Goal: Task Accomplishment & Management: Use online tool/utility

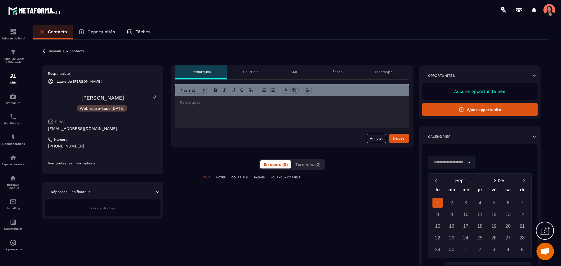
scroll to position [564, 0]
click at [55, 52] on p "Revenir aux contacts" at bounding box center [67, 51] width 36 height 4
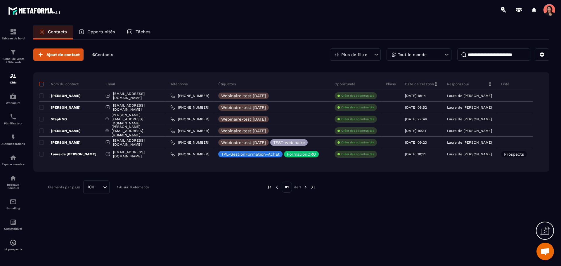
click at [40, 84] on span at bounding box center [41, 84] width 5 height 5
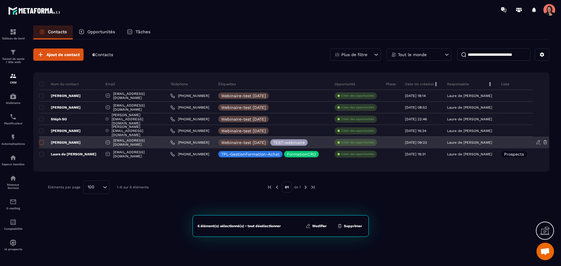
click at [41, 141] on span at bounding box center [41, 142] width 5 height 5
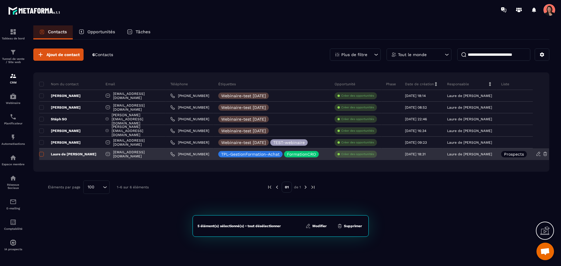
click at [41, 155] on span at bounding box center [41, 154] width 5 height 5
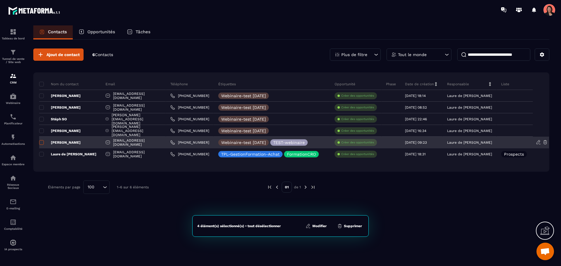
click at [41, 141] on span at bounding box center [41, 142] width 5 height 5
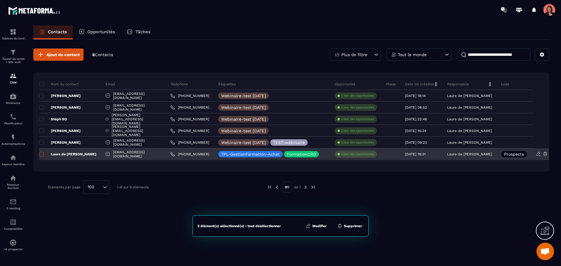
click at [42, 156] on span at bounding box center [41, 154] width 5 height 5
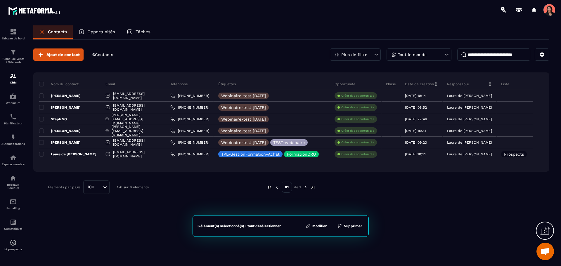
click at [318, 227] on button "Modifier" at bounding box center [316, 226] width 25 height 6
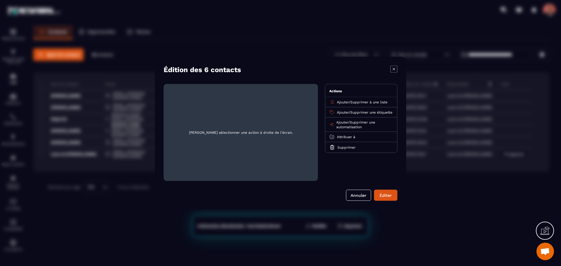
click at [363, 103] on span "Supprimer à une liste" at bounding box center [368, 102] width 37 height 4
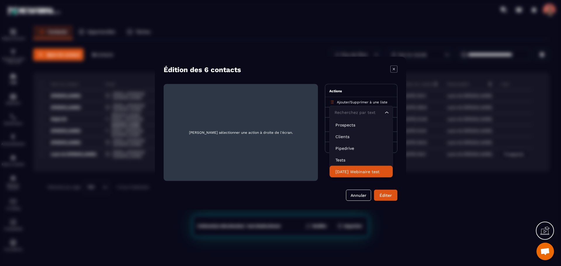
click at [351, 171] on p "[DATE] Webinaire test" at bounding box center [360, 172] width 51 height 6
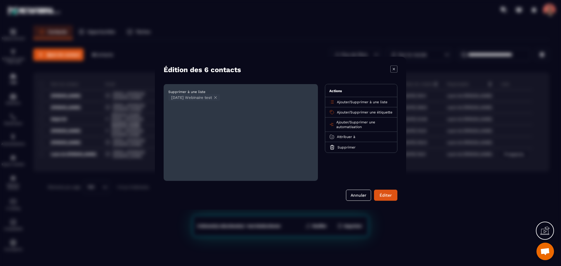
click at [232, 154] on div "Supprimer à une liste [DATE] Webinaire test" at bounding box center [241, 132] width 154 height 97
click at [395, 69] on icon "Modal window" at bounding box center [393, 68] width 7 height 7
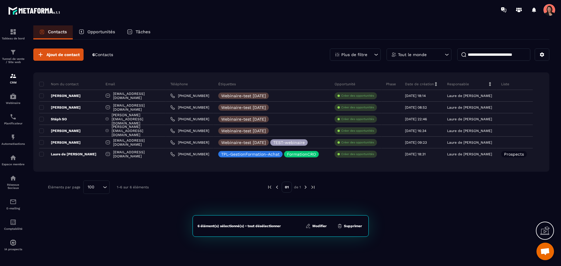
click at [348, 52] on div "Plus de filtre" at bounding box center [355, 55] width 51 height 12
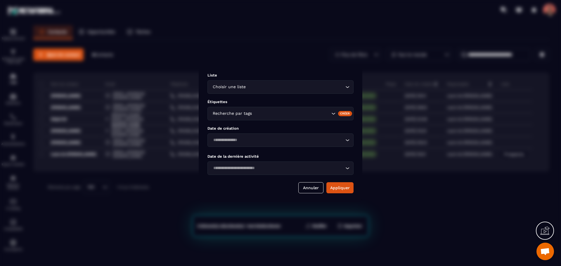
click at [251, 90] on div "Choisir une liste Loading..." at bounding box center [280, 86] width 146 height 13
type input "***"
click at [306, 83] on div "Choisir une liste Loading..." at bounding box center [280, 86] width 146 height 13
click at [344, 87] on div "Choisir une liste" at bounding box center [278, 87] width 134 height 6
click at [288, 98] on span "Veuillez rechercher" at bounding box center [281, 98] width 44 height 6
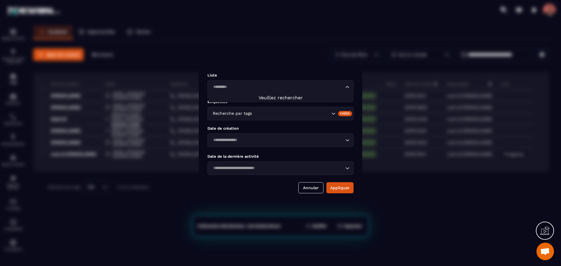
type input "*********"
click at [350, 84] on div "Loading..." at bounding box center [348, 87] width 6 height 6
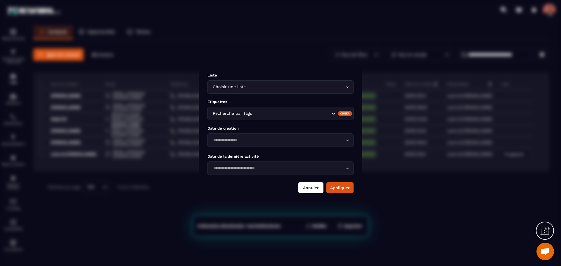
click at [315, 190] on button "Annuler" at bounding box center [310, 187] width 25 height 11
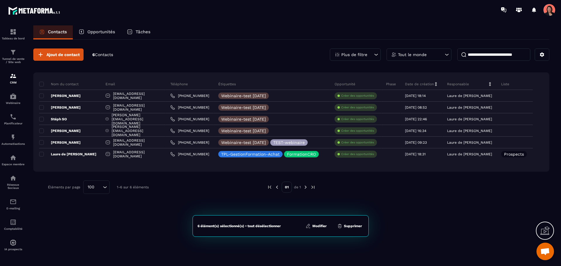
click at [508, 193] on div at bounding box center [429, 187] width 210 height 13
click at [308, 27] on div "Contacts Opportunités Tâches" at bounding box center [291, 32] width 516 height 14
click at [11, 138] on img at bounding box center [13, 137] width 7 height 7
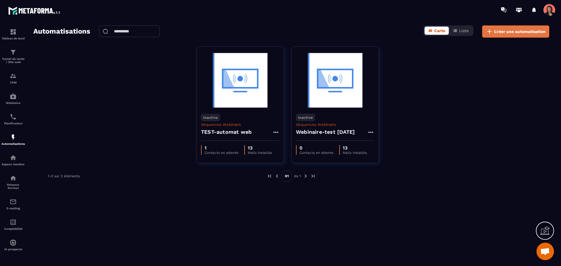
click at [527, 33] on span "Créer une automatisation" at bounding box center [519, 32] width 51 height 6
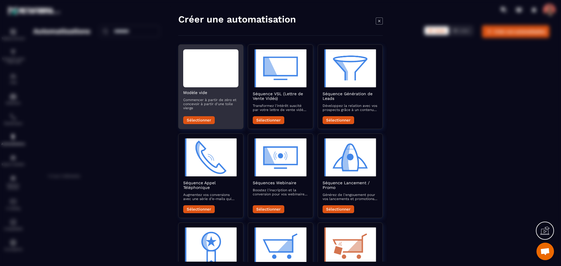
click at [212, 92] on h2 "Modèle vide" at bounding box center [210, 92] width 55 height 5
click at [196, 117] on button "Sélectionner" at bounding box center [199, 120] width 32 height 8
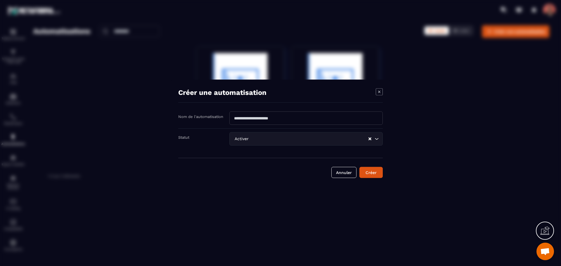
click at [258, 119] on input "Modal window" at bounding box center [305, 117] width 153 height 13
type input "**********"
click at [375, 138] on icon "Search for option" at bounding box center [377, 139] width 6 height 6
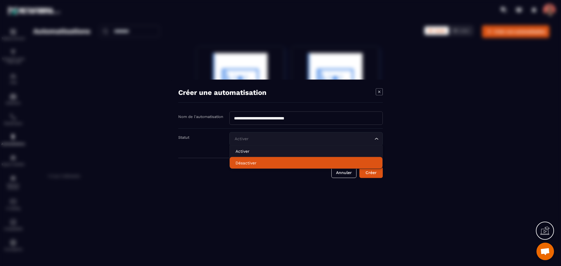
click at [257, 164] on p "Désactiver" at bounding box center [306, 163] width 141 height 6
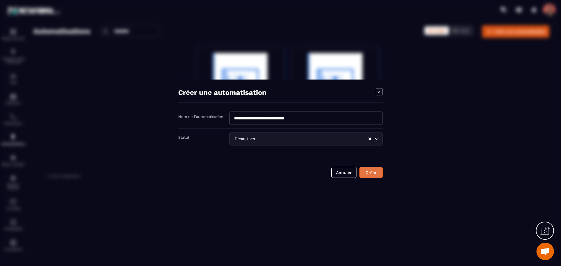
click at [375, 176] on button "Créer" at bounding box center [370, 172] width 23 height 11
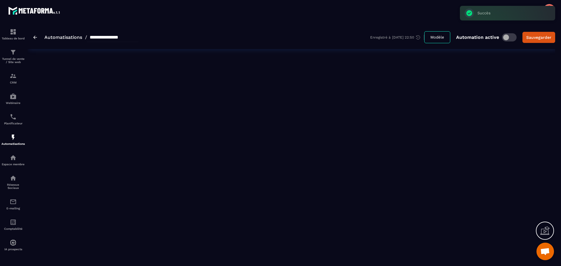
type input "**********"
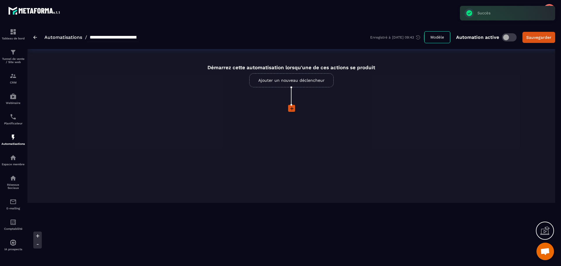
click at [284, 81] on link "Ajouter un nouveau déclencheur" at bounding box center [291, 80] width 84 height 14
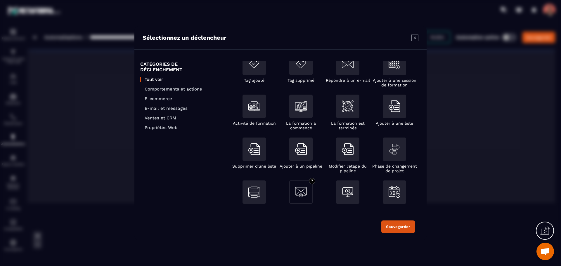
scroll to position [88, 0]
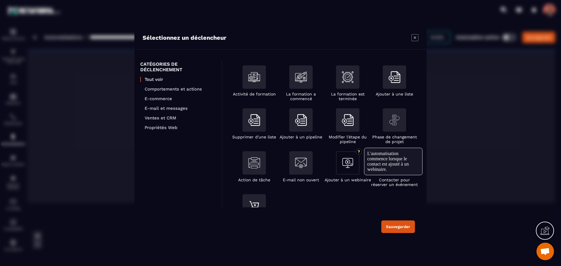
click at [352, 162] on img "Modal window" at bounding box center [348, 163] width 12 height 12
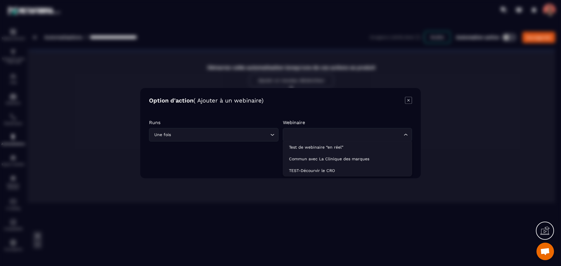
click at [301, 130] on div "Loading..." at bounding box center [347, 134] width 129 height 13
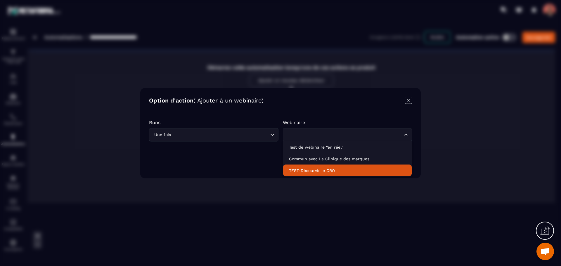
click at [320, 172] on p "TEST-Décourvir le CRO" at bounding box center [347, 170] width 117 height 6
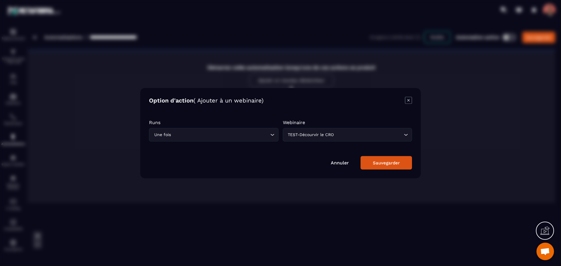
click at [392, 160] on div "Sauvegarder" at bounding box center [386, 162] width 27 height 5
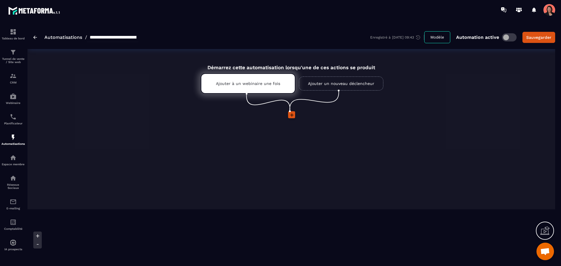
click at [292, 116] on icon at bounding box center [292, 115] width 6 height 6
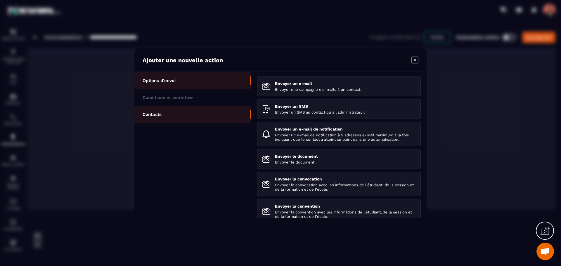
click at [166, 116] on li "Contacts" at bounding box center [192, 114] width 117 height 17
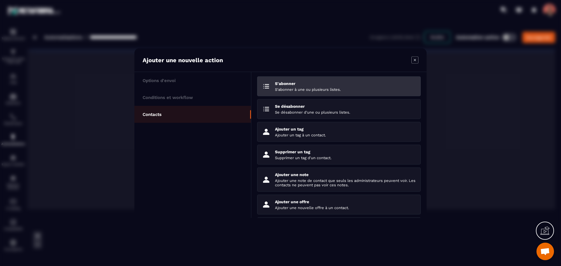
click at [354, 90] on p "S'abonner à une ou plusieurs listes." at bounding box center [345, 89] width 141 height 4
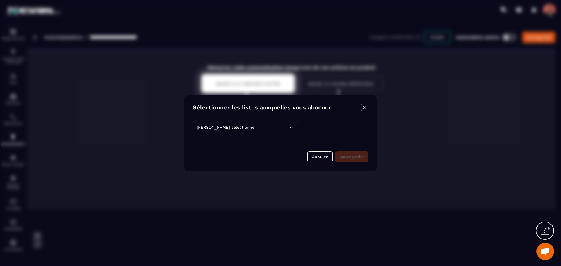
click at [250, 127] on div "[PERSON_NAME] sélectionner" at bounding box center [245, 127] width 105 height 12
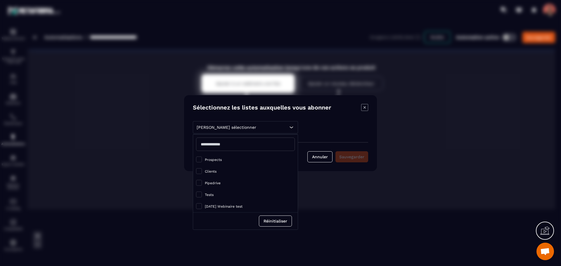
click at [294, 123] on div "[PERSON_NAME] sélectionner" at bounding box center [245, 127] width 105 height 12
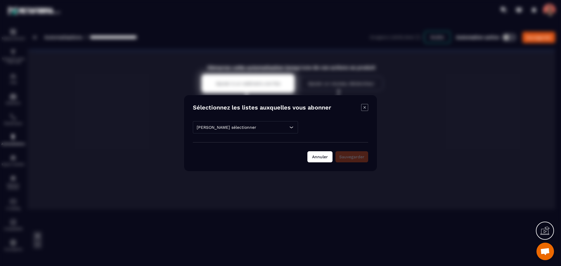
click at [318, 159] on button "Annuler" at bounding box center [319, 156] width 25 height 11
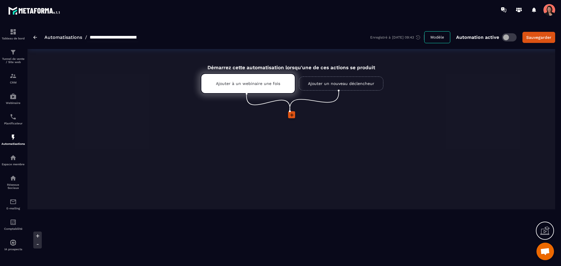
click at [290, 113] on icon at bounding box center [292, 115] width 6 height 6
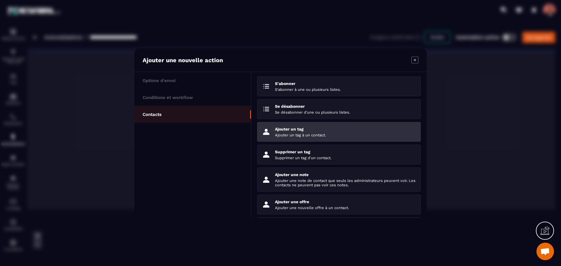
click at [317, 131] on p "Ajouter un tag" at bounding box center [345, 129] width 141 height 5
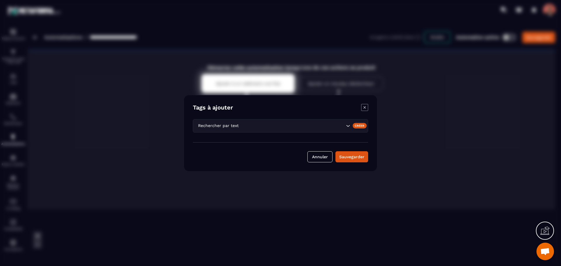
click at [282, 123] on input "Search for option" at bounding box center [292, 125] width 105 height 6
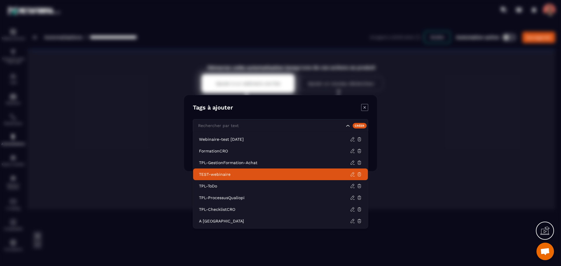
click at [239, 177] on li "TEST-webinaire" at bounding box center [280, 175] width 175 height 12
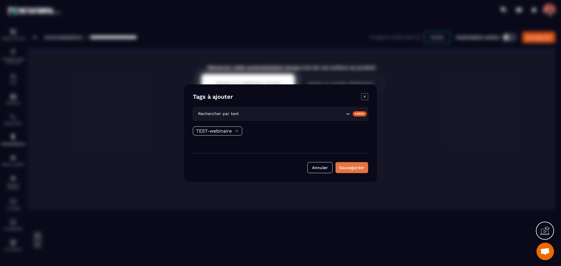
click at [359, 169] on button "Sauvegarder" at bounding box center [351, 167] width 33 height 11
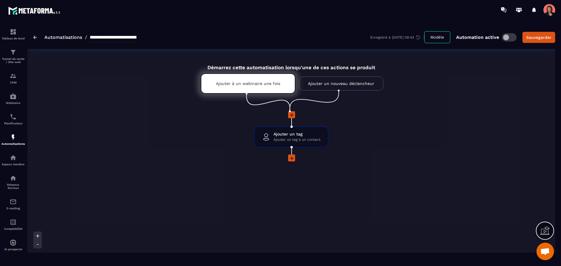
click at [290, 157] on icon at bounding box center [292, 158] width 6 height 6
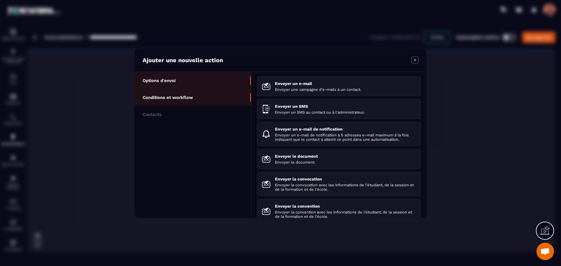
click at [153, 98] on p "Conditions et workflow" at bounding box center [168, 97] width 50 height 5
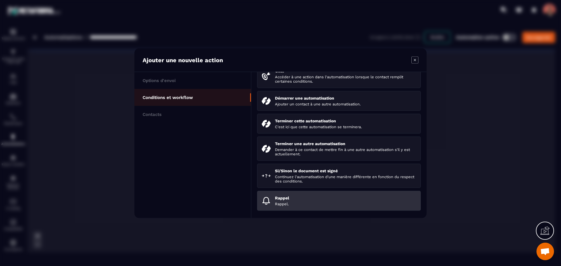
scroll to position [90, 0]
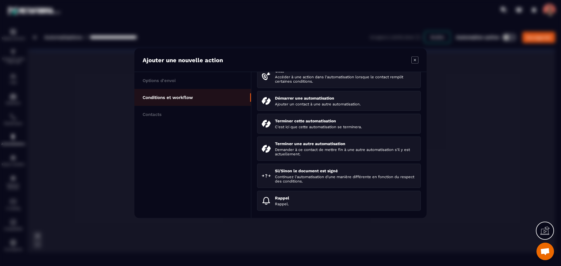
click at [414, 55] on div "Ajouter une nouvelle action" at bounding box center [280, 60] width 292 height 24
click at [417, 60] on icon "Modal window" at bounding box center [414, 59] width 7 height 7
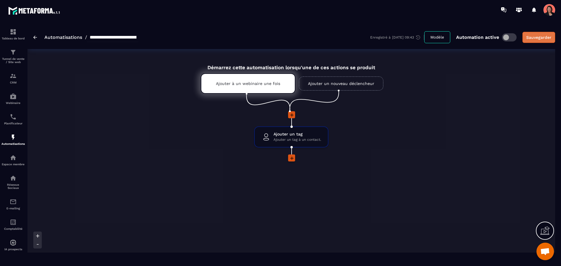
click at [552, 35] on button "Sauvegarder" at bounding box center [538, 37] width 33 height 11
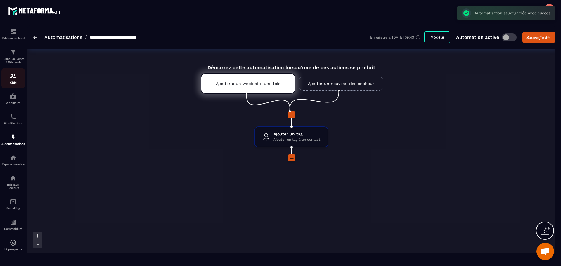
click at [13, 75] on img at bounding box center [13, 75] width 7 height 7
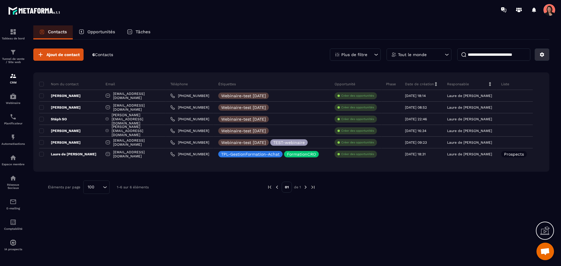
click at [544, 55] on icon at bounding box center [541, 54] width 5 height 5
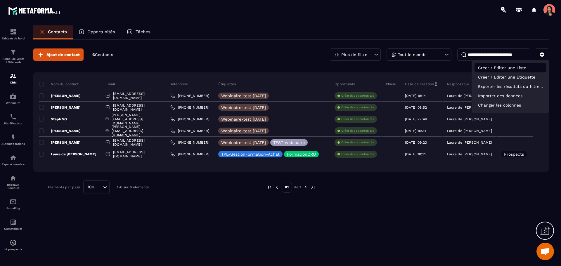
click at [509, 67] on p "Créer / Editer une Liste" at bounding box center [511, 67] width 72 height 9
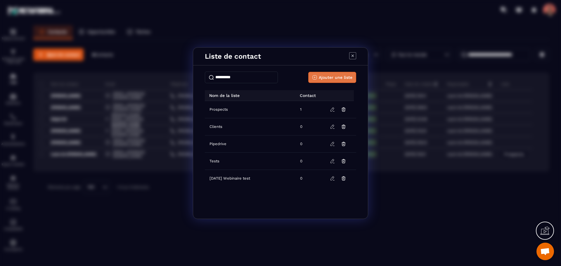
click at [335, 77] on span "Ajouter une liste" at bounding box center [336, 78] width 34 height 6
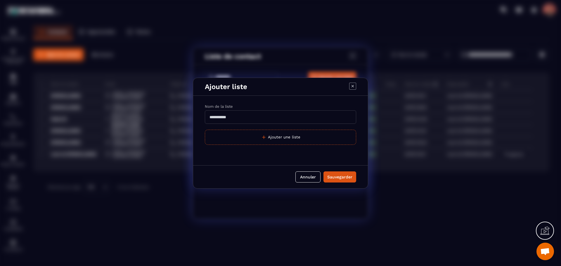
drag, startPoint x: 216, startPoint y: 114, endPoint x: 212, endPoint y: 114, distance: 4.4
click at [216, 114] on input "Modal window" at bounding box center [280, 116] width 151 height 13
type input "**********"
click at [351, 178] on div "Sauvegarder" at bounding box center [339, 177] width 25 height 6
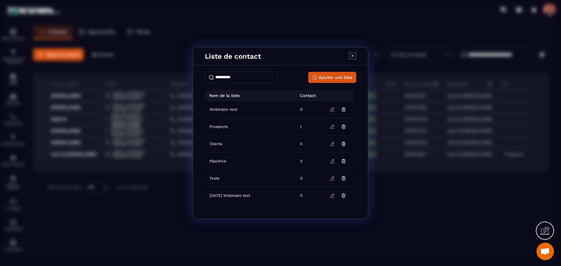
click at [352, 56] on icon "Modal window" at bounding box center [353, 55] width 2 height 2
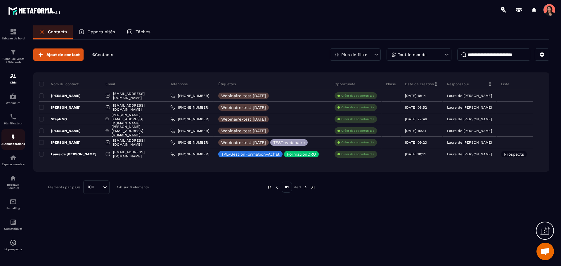
click at [11, 137] on img at bounding box center [13, 137] width 7 height 7
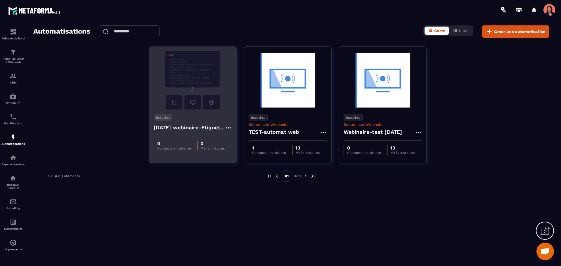
click at [171, 96] on img at bounding box center [193, 80] width 78 height 58
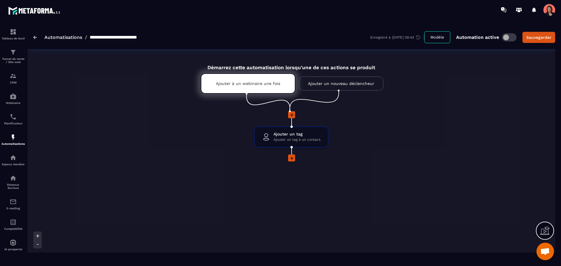
click at [294, 158] on icon at bounding box center [292, 158] width 6 height 6
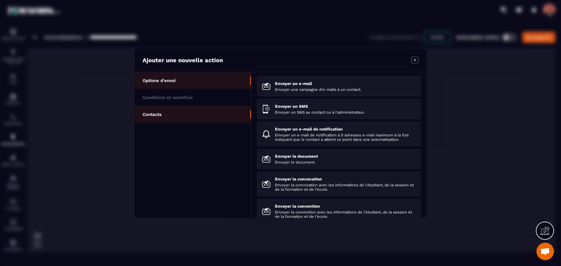
click at [170, 116] on li "Contacts" at bounding box center [192, 114] width 117 height 17
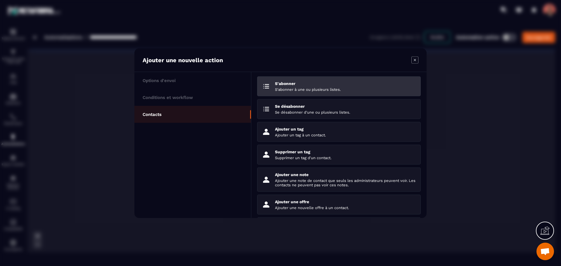
click at [309, 88] on p "S'abonner à une ou plusieurs listes." at bounding box center [345, 89] width 141 height 4
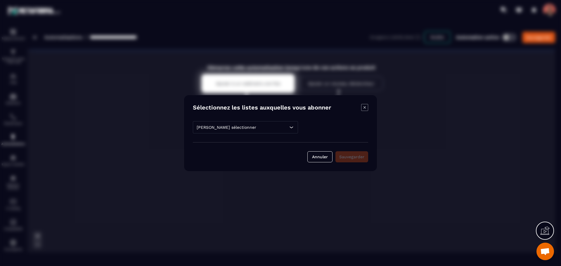
click at [245, 124] on div "[PERSON_NAME] sélectionner" at bounding box center [245, 127] width 105 height 12
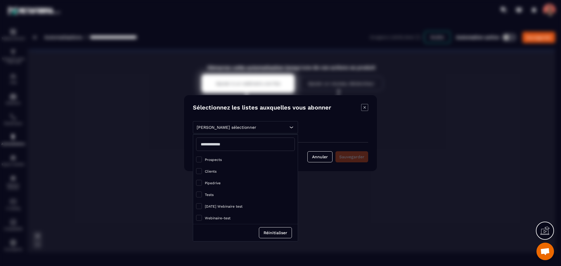
click at [224, 218] on span "Webinaire-test" at bounding box center [218, 218] width 26 height 4
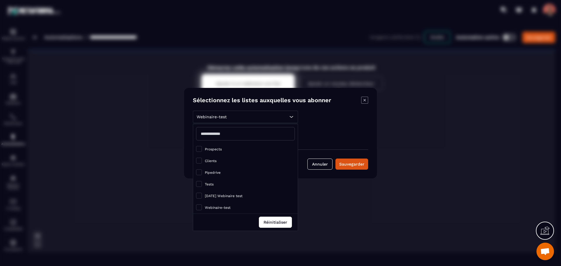
click at [281, 224] on button "Réinitialiser" at bounding box center [275, 222] width 33 height 11
click at [224, 205] on li "Webinaire-test" at bounding box center [245, 208] width 105 height 12
click at [199, 208] on span "Modal window" at bounding box center [199, 208] width 6 height 6
click at [346, 130] on div "Webinaire-test Prospects Clients Pipedrive Tests [DATE] Webinaire test Webinair…" at bounding box center [280, 140] width 175 height 59
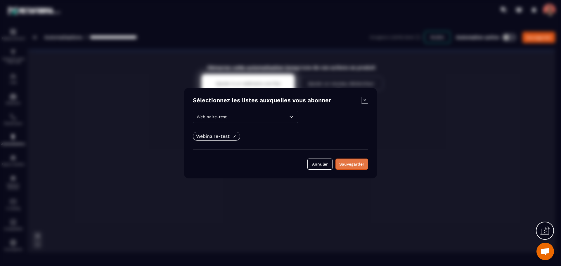
click at [357, 165] on div "Sauvegarder" at bounding box center [351, 164] width 25 height 6
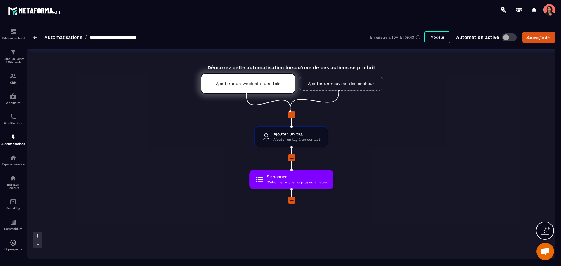
click at [352, 216] on div "Démarrez cette automatisation lorsqu'une de ces actions se produit Ajouter à un…" at bounding box center [291, 176] width 528 height 237
click at [291, 198] on icon at bounding box center [292, 201] width 6 height 6
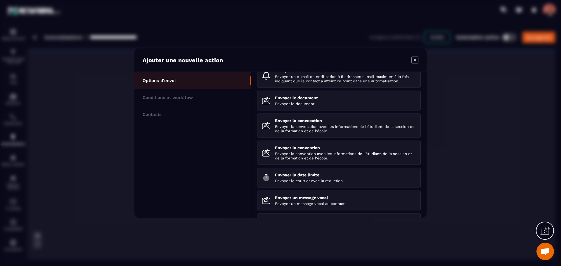
scroll to position [81, 0]
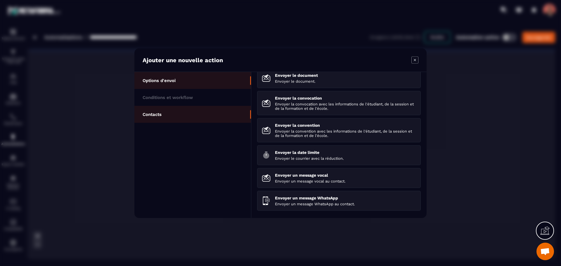
click at [166, 116] on li "Contacts" at bounding box center [192, 114] width 117 height 17
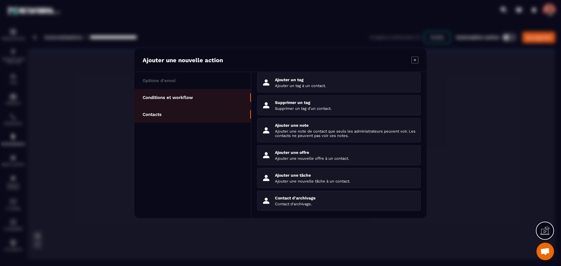
click at [183, 96] on p "Conditions et workflow" at bounding box center [168, 97] width 50 height 5
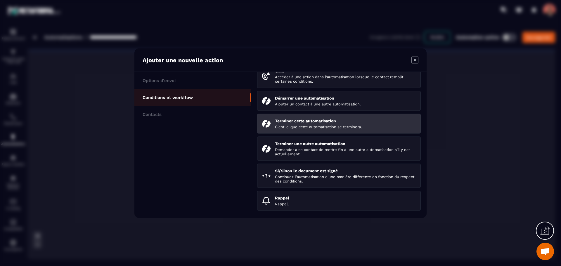
click at [308, 123] on p "Terminer cette automatisation" at bounding box center [345, 120] width 141 height 5
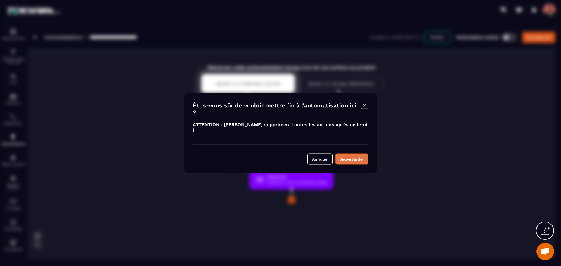
click at [360, 156] on div "Sauvegarder" at bounding box center [351, 159] width 25 height 6
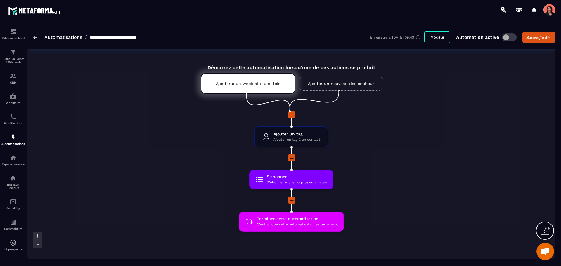
click at [68, 38] on link "Automatisations" at bounding box center [63, 37] width 38 height 6
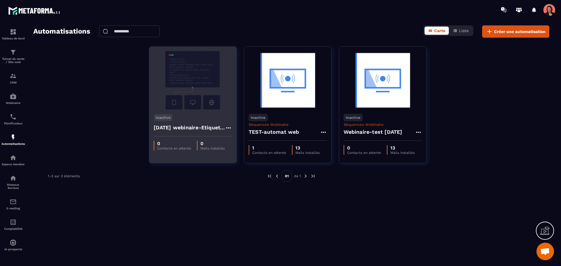
click at [244, 156] on div "Inactive [DATE] webinaire-Etiquette CRM 0 Contacts en attente 0 Mails installés" at bounding box center [288, 104] width 88 height 117
click at [164, 117] on p "Inactive" at bounding box center [163, 117] width 19 height 7
click at [167, 128] on p "Activer" at bounding box center [165, 127] width 21 height 7
click at [229, 201] on div "Automatisations Carte Liste Créer une automatisation Active [DATE] webinaire-Et…" at bounding box center [291, 144] width 528 height 238
click at [15, 99] on img at bounding box center [13, 96] width 7 height 7
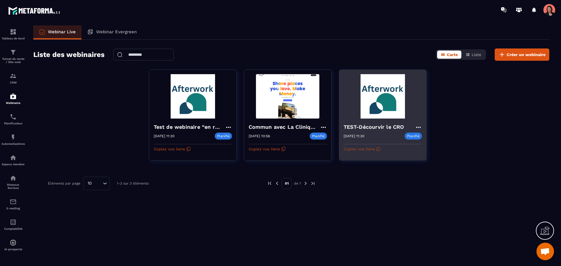
click at [377, 150] on icon "button" at bounding box center [378, 149] width 5 height 5
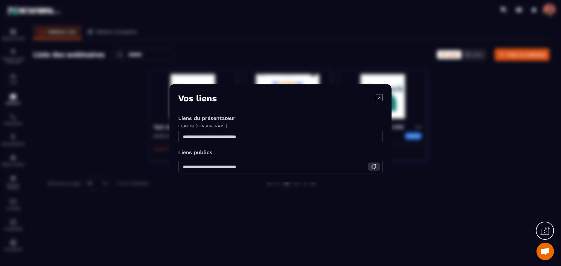
click at [373, 167] on icon "Modal window" at bounding box center [373, 166] width 5 height 5
click at [380, 97] on icon "Modal window" at bounding box center [379, 97] width 7 height 7
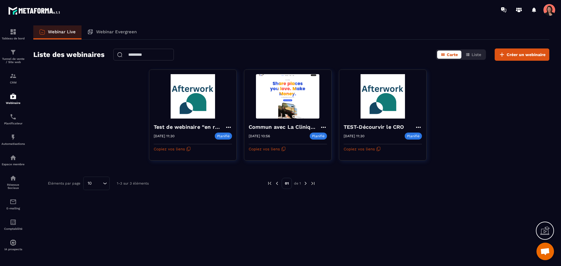
click at [499, 108] on div "Test de webinaire “en réel” [DATE] 11:30 Planifié [DATE] 11:30 Copiez vos liens…" at bounding box center [291, 119] width 516 height 98
click at [13, 76] on img at bounding box center [13, 75] width 7 height 7
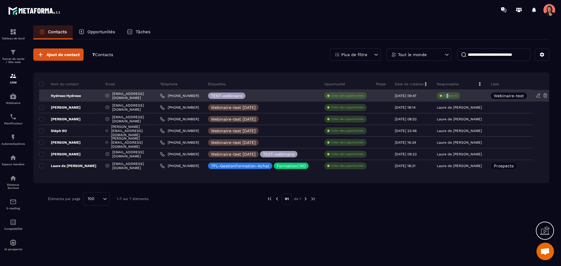
click at [457, 97] on p "À associe" at bounding box center [451, 96] width 14 height 4
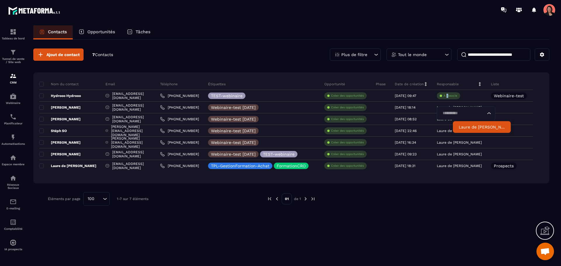
click at [461, 126] on p "Laure de [PERSON_NAME]" at bounding box center [482, 127] width 46 height 6
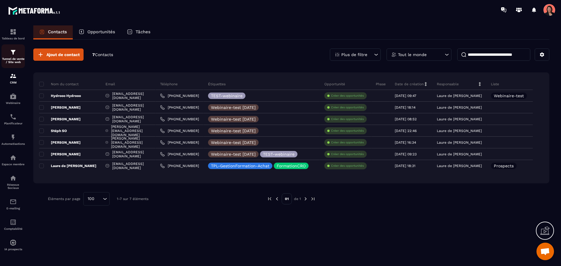
click at [15, 52] on img at bounding box center [13, 52] width 7 height 7
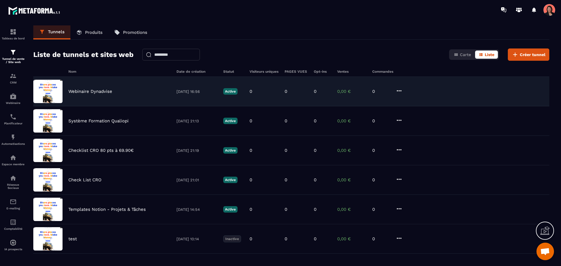
click at [86, 92] on p "Webinaire Dynadvise" at bounding box center [90, 91] width 44 height 5
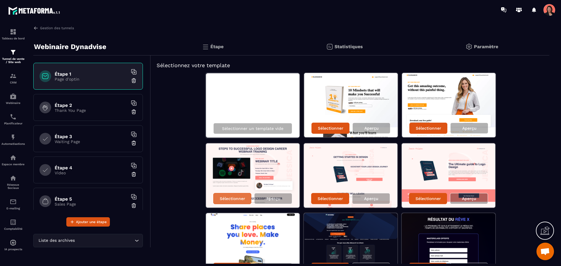
click at [232, 198] on p "Sélectionner" at bounding box center [232, 198] width 25 height 5
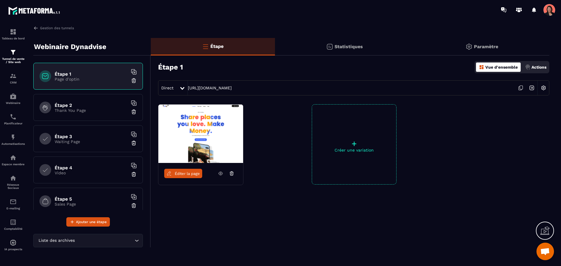
click at [190, 176] on link "Éditer la page" at bounding box center [183, 173] width 38 height 9
